Goal: Browse casually

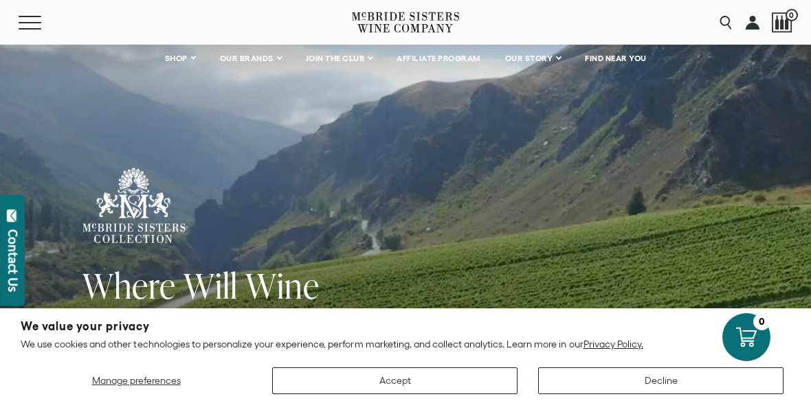
click at [625, 385] on button "Decline" at bounding box center [660, 381] width 245 height 27
